Goal: Transaction & Acquisition: Purchase product/service

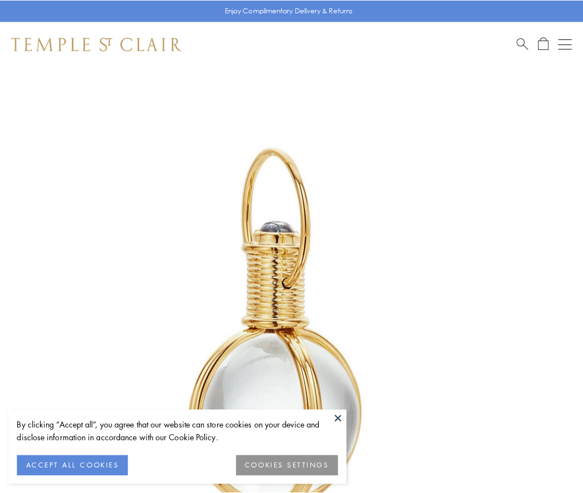
scroll to position [290, 0]
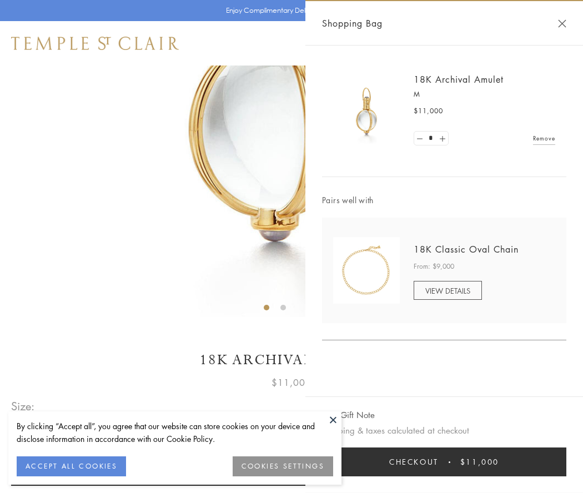
click at [445, 462] on button "Checkout $11,000" at bounding box center [444, 462] width 245 height 29
